Goal: Navigation & Orientation: Find specific page/section

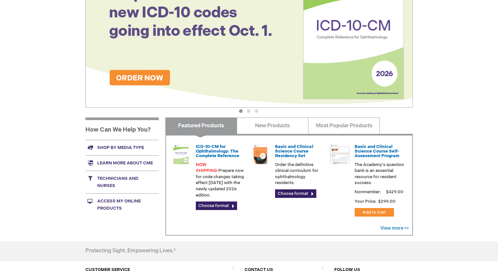
scroll to position [117, 0]
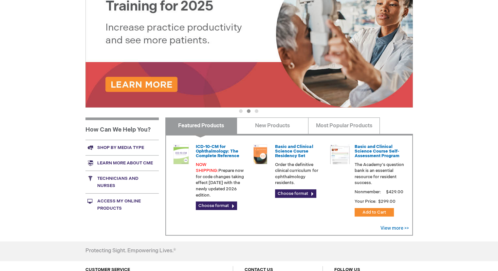
click at [125, 145] on link "Shop by media type" at bounding box center [122, 147] width 73 height 15
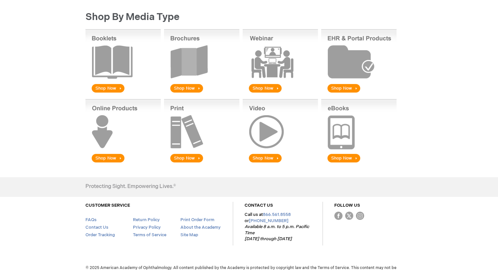
scroll to position [85, 0]
click at [195, 125] on img at bounding box center [201, 131] width 75 height 65
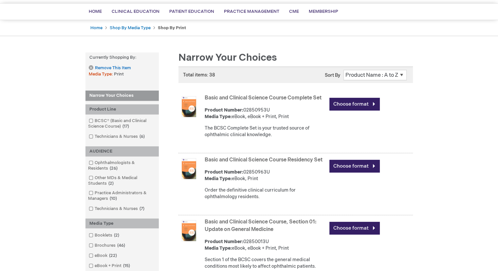
scroll to position [45, 0]
click at [89, 165] on link "Ophthalmologists & Residents 26 items" at bounding box center [122, 166] width 70 height 12
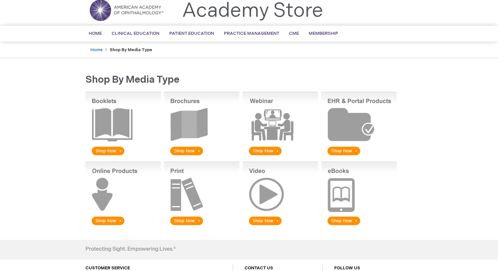
scroll to position [23, 0]
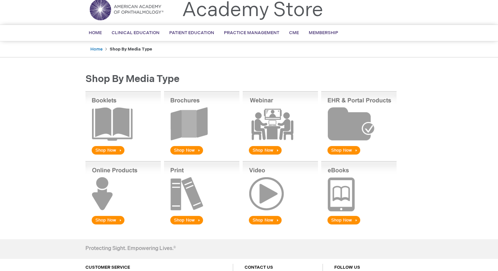
click at [187, 177] on img at bounding box center [201, 193] width 75 height 65
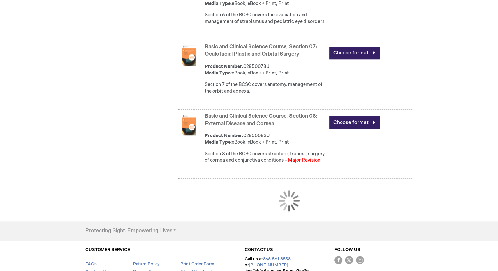
scroll to position [644, 0]
